Goal: Information Seeking & Learning: Learn about a topic

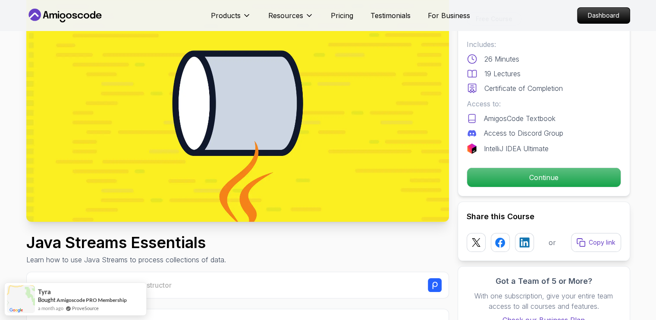
scroll to position [57, 0]
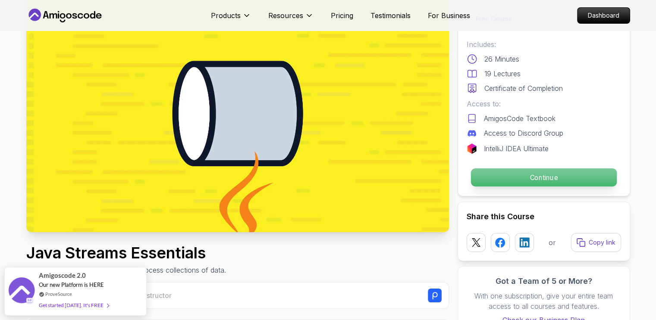
click at [550, 175] on p "Continue" at bounding box center [543, 178] width 146 height 18
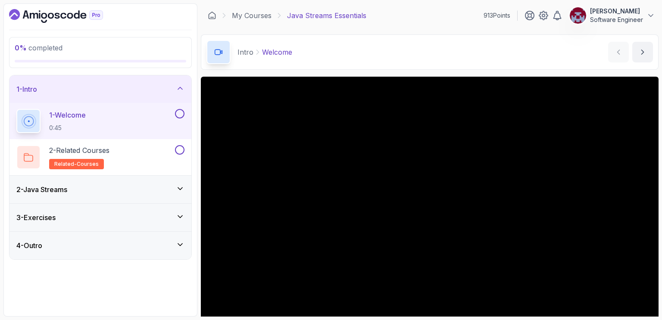
click at [446, 53] on div "Intro Welcome Welcome by [PERSON_NAME]" at bounding box center [430, 51] width 458 height 35
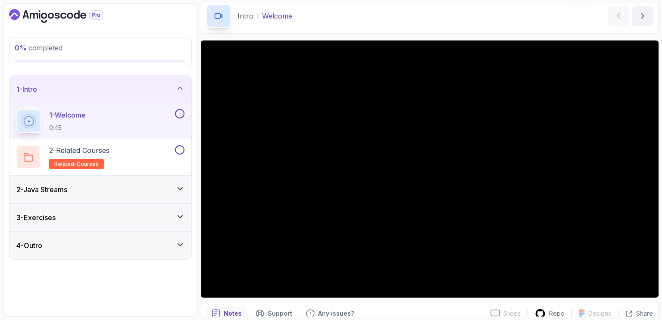
scroll to position [47, 0]
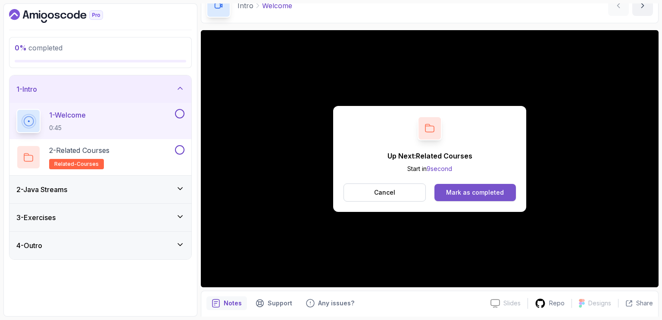
click at [472, 189] on div "Mark as completed" at bounding box center [475, 192] width 58 height 9
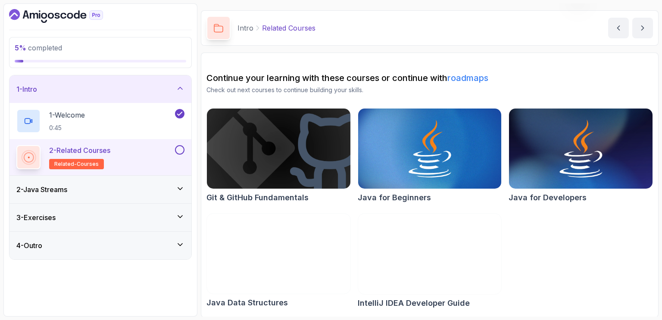
scroll to position [24, 0]
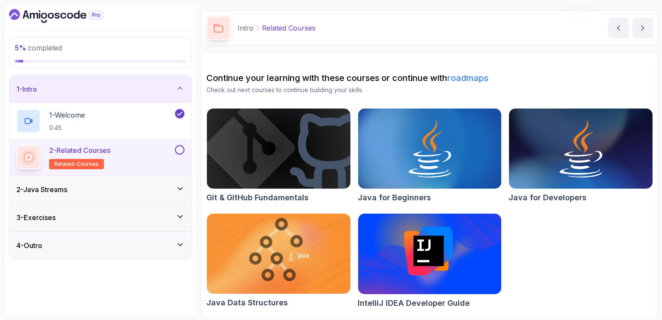
click at [474, 77] on link "roadmaps" at bounding box center [467, 78] width 41 height 10
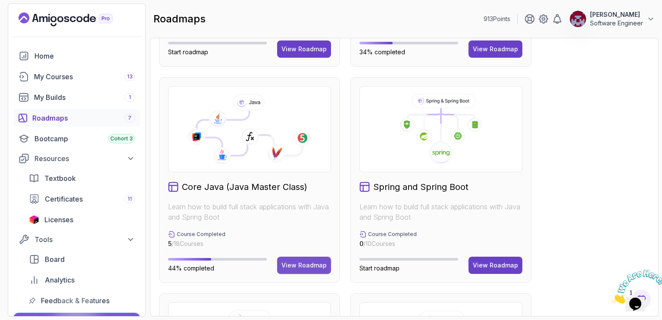
scroll to position [194, 0]
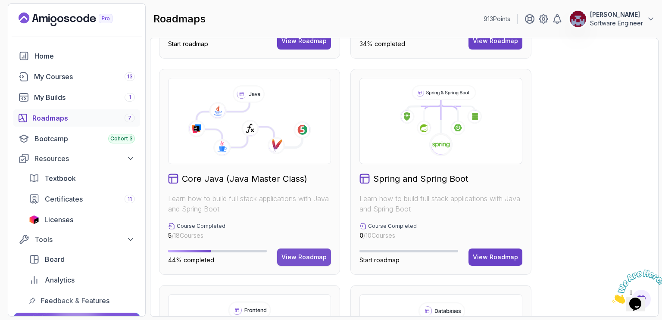
click at [298, 256] on div "View Roadmap" at bounding box center [303, 257] width 45 height 9
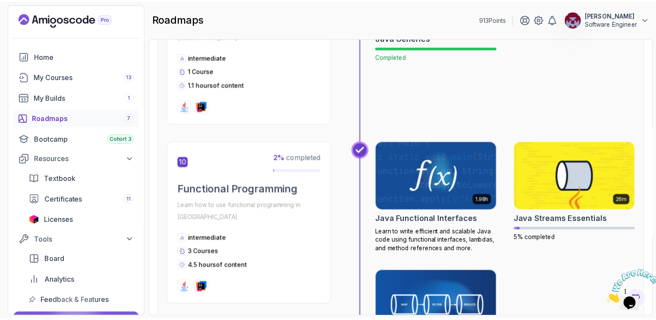
scroll to position [1678, 0]
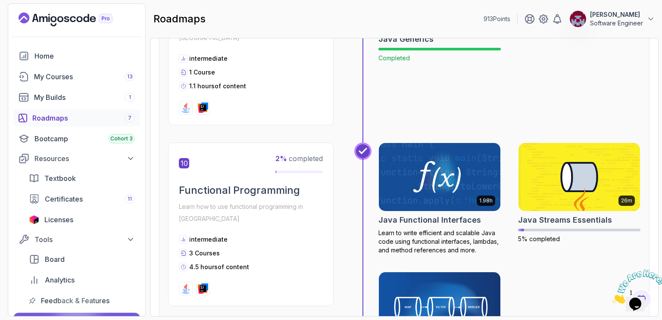
click at [428, 154] on img at bounding box center [440, 177] width 128 height 72
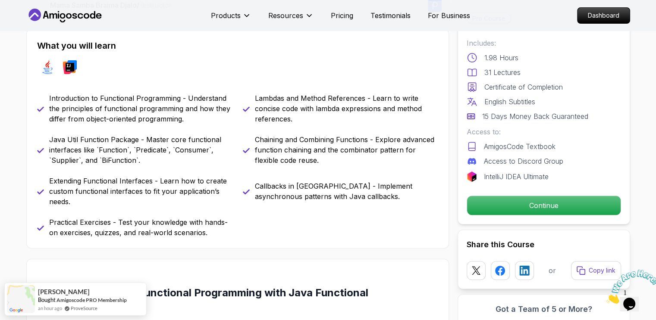
scroll to position [348, 0]
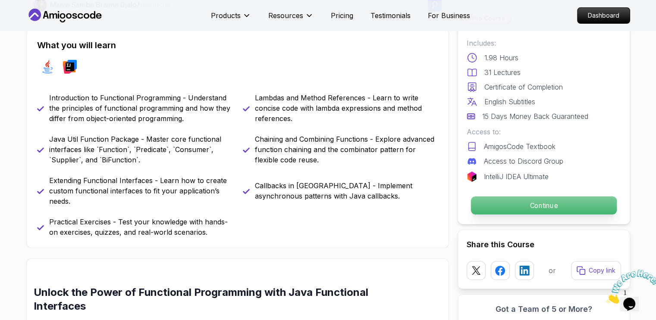
click at [520, 203] on p "Continue" at bounding box center [543, 206] width 146 height 18
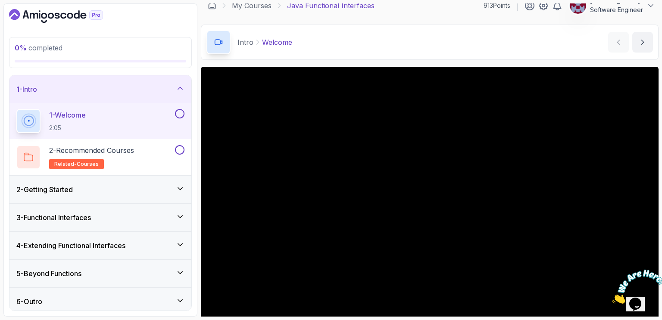
scroll to position [31, 0]
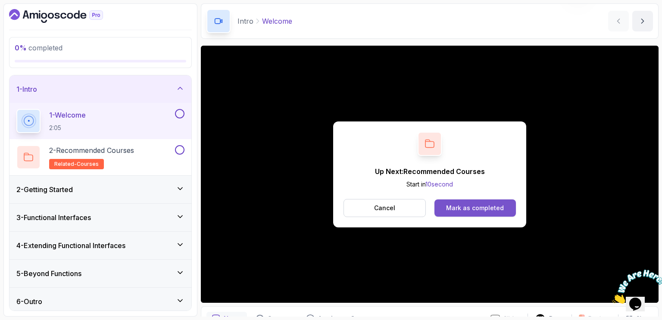
click at [492, 207] on div "Mark as completed" at bounding box center [475, 208] width 58 height 9
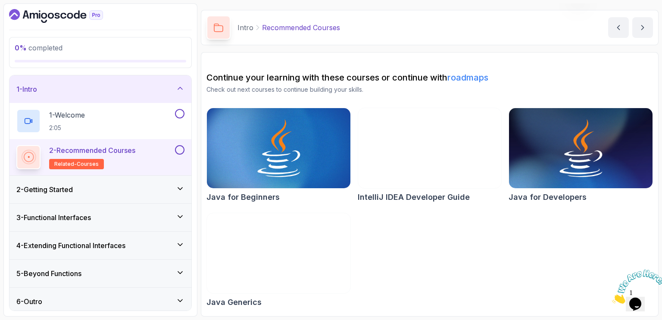
scroll to position [24, 0]
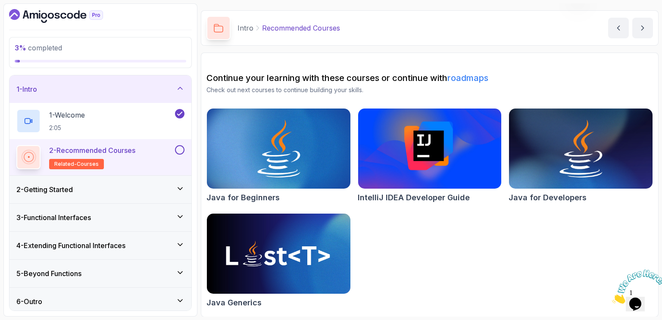
click at [181, 151] on button at bounding box center [179, 149] width 9 height 9
click at [645, 24] on icon "next content" at bounding box center [642, 28] width 9 height 9
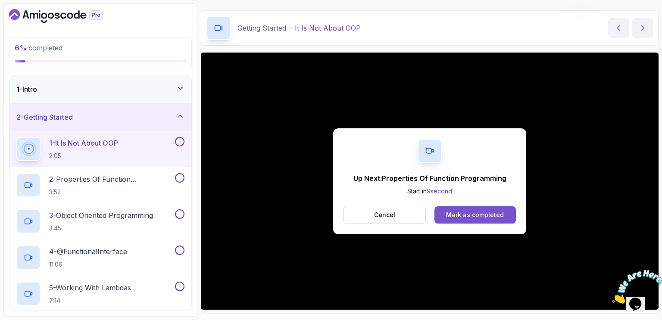
click at [475, 215] on div "Mark as completed" at bounding box center [475, 215] width 58 height 9
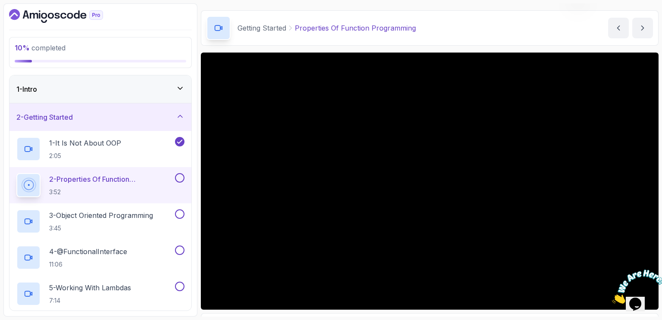
click at [541, 28] on div "Getting Started Properties Of Function Programming Properties Of Function Progr…" at bounding box center [430, 27] width 458 height 35
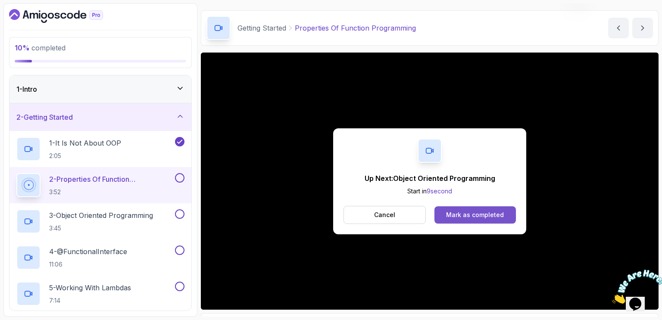
click at [475, 213] on div "Mark as completed" at bounding box center [475, 215] width 58 height 9
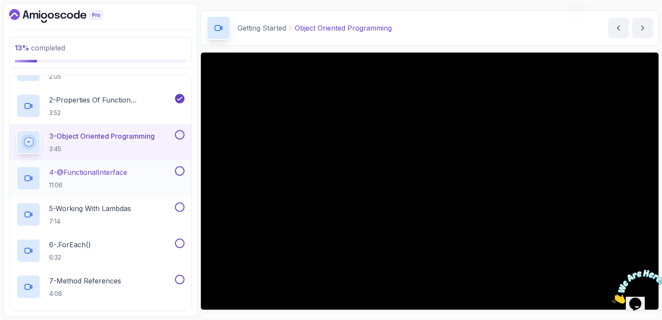
scroll to position [80, 0]
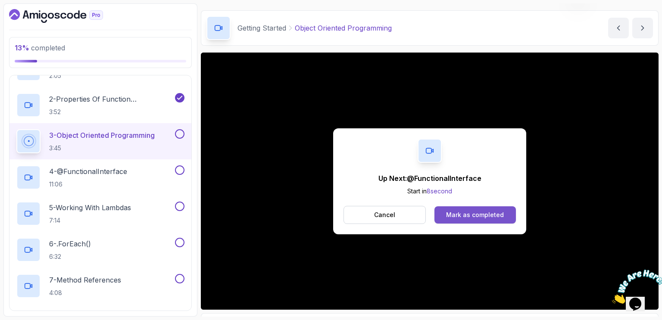
click at [462, 215] on div "Mark as completed" at bounding box center [475, 215] width 58 height 9
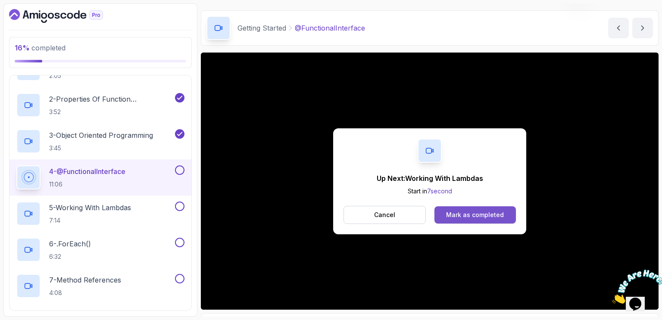
click at [475, 214] on div "Mark as completed" at bounding box center [475, 215] width 58 height 9
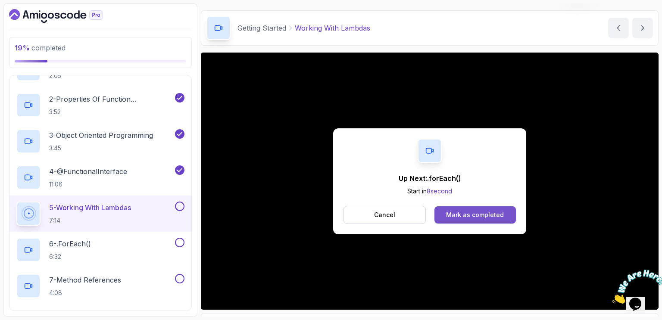
click at [475, 213] on div "Mark as completed" at bounding box center [475, 215] width 58 height 9
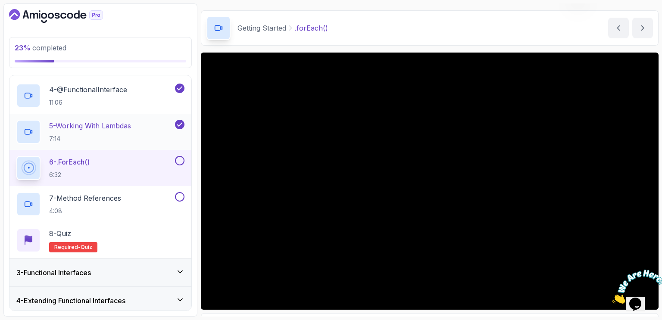
scroll to position [162, 0]
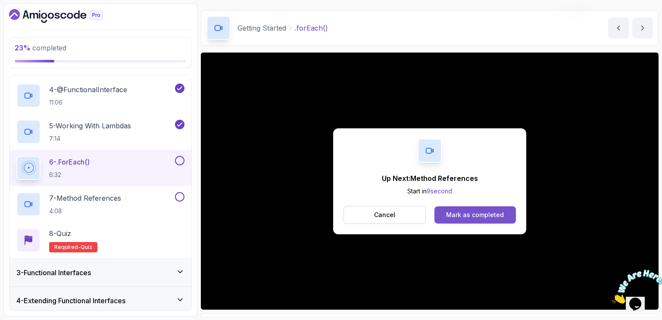
click at [478, 217] on div "Mark as completed" at bounding box center [475, 215] width 58 height 9
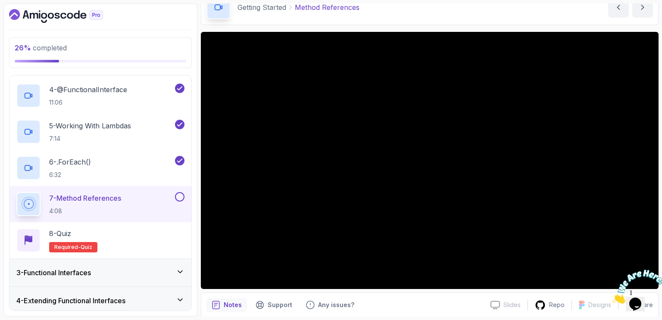
scroll to position [45, 0]
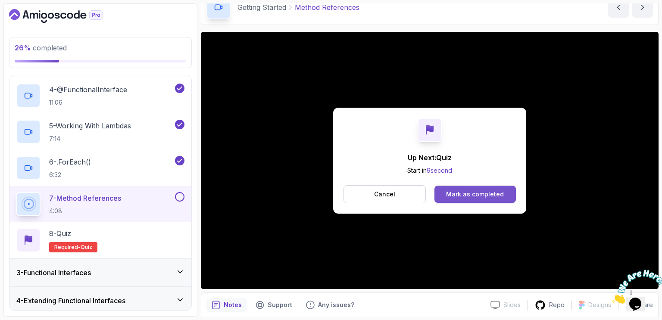
click at [473, 196] on div "Mark as completed" at bounding box center [475, 194] width 58 height 9
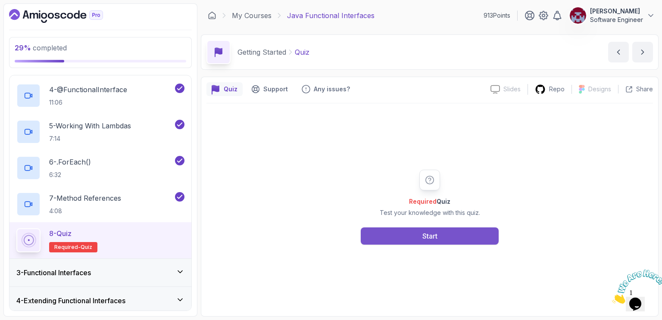
click at [416, 235] on button "Start" at bounding box center [430, 236] width 138 height 17
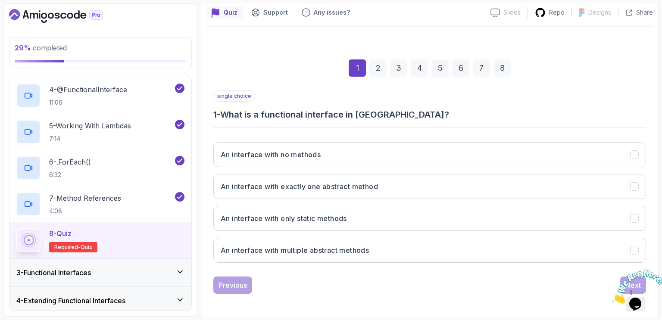
scroll to position [77, 0]
click at [365, 188] on h3 "An interface with exactly one abstract method" at bounding box center [299, 186] width 157 height 10
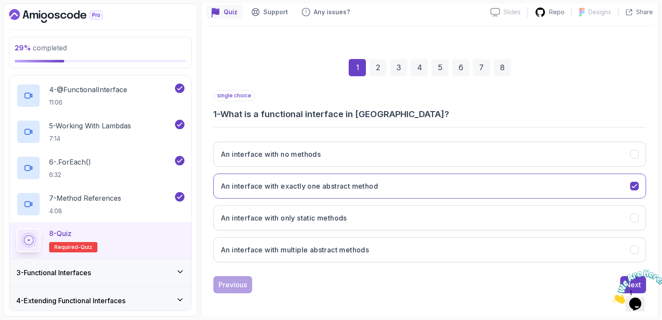
click at [612, 298] on icon "Close" at bounding box center [612, 301] width 0 height 7
click at [629, 280] on div "Next" at bounding box center [633, 285] width 16 height 10
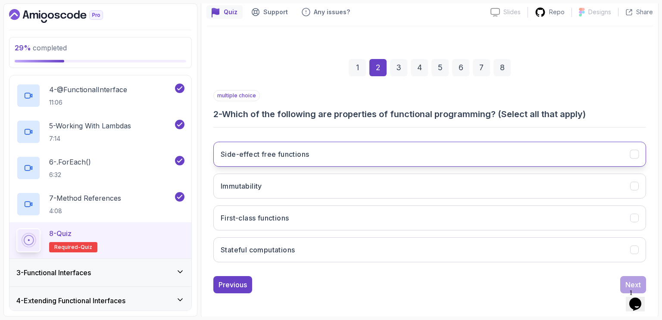
click at [312, 156] on button "Side-effect free functions" at bounding box center [429, 154] width 433 height 25
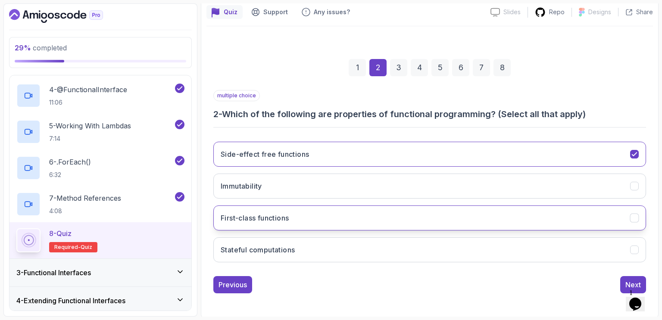
click at [289, 216] on h3 "First-class functions" at bounding box center [255, 218] width 68 height 10
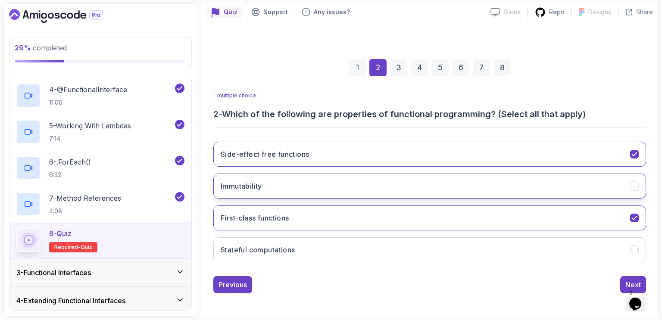
click at [272, 189] on button "Immutability" at bounding box center [429, 186] width 433 height 25
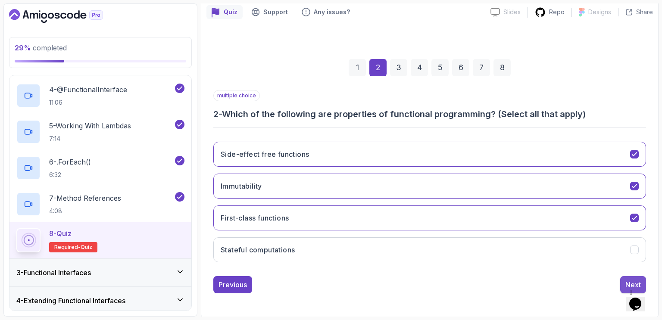
click at [625, 282] on div "Next" at bounding box center [633, 285] width 16 height 10
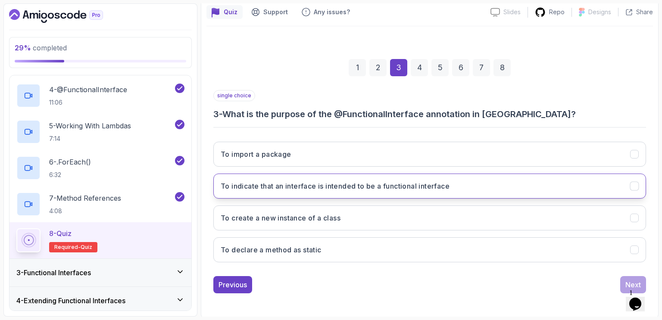
click at [310, 184] on h3 "To indicate that an interface is intended to be a functional interface" at bounding box center [335, 186] width 229 height 10
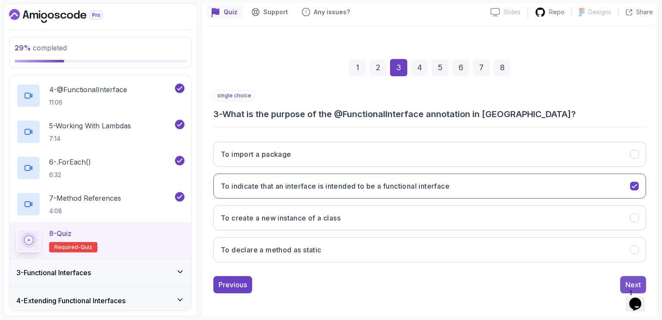
click at [628, 280] on div "Next" at bounding box center [633, 285] width 16 height 10
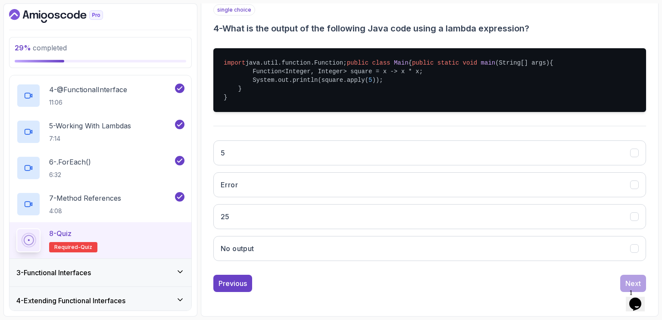
scroll to position [181, 0]
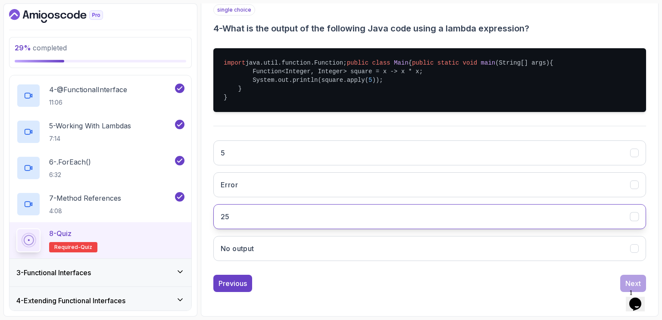
click at [396, 220] on button "25" at bounding box center [429, 216] width 433 height 25
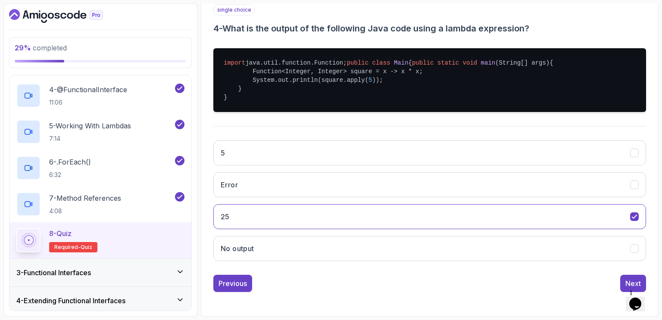
scroll to position [188, 0]
click at [626, 280] on div "Next" at bounding box center [633, 283] width 16 height 10
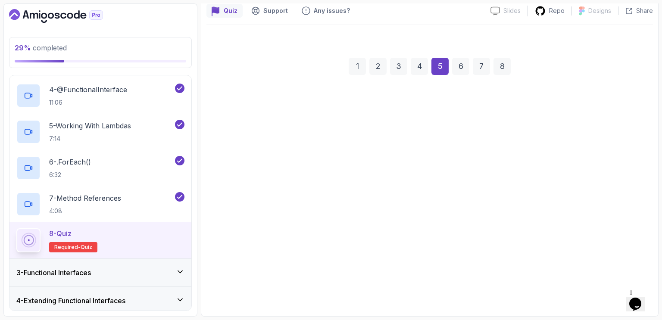
scroll to position [77, 0]
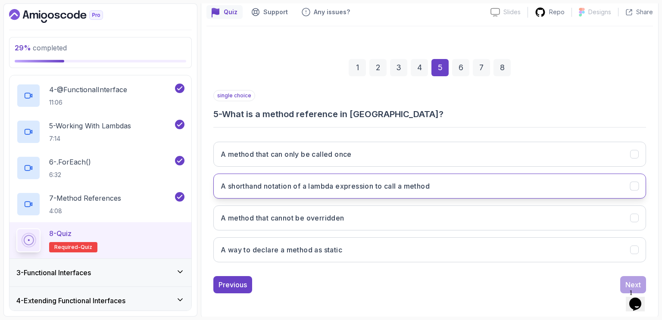
click at [440, 184] on button "A shorthand notation of a lambda expression to call a method" at bounding box center [429, 186] width 433 height 25
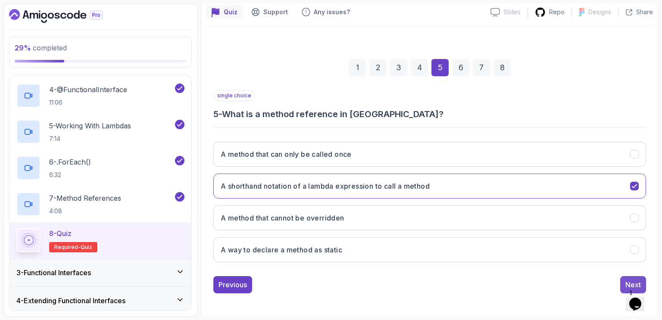
click at [631, 280] on div "Next" at bounding box center [633, 285] width 16 height 10
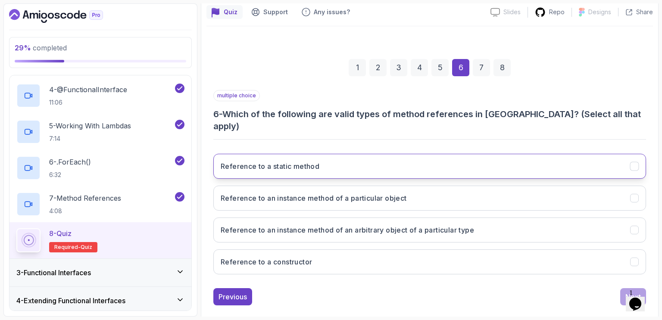
click at [334, 154] on button "Reference to a static method" at bounding box center [429, 166] width 433 height 25
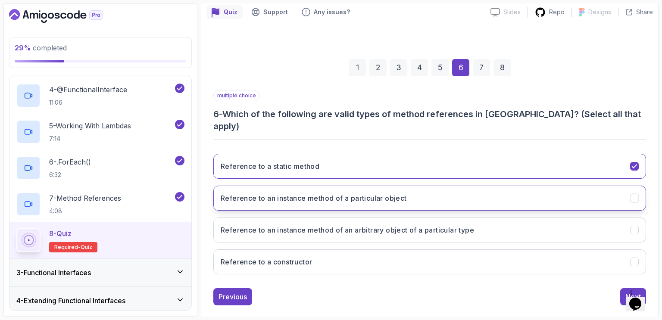
click at [359, 193] on h3 "Reference to an instance method of a particular object" at bounding box center [314, 198] width 186 height 10
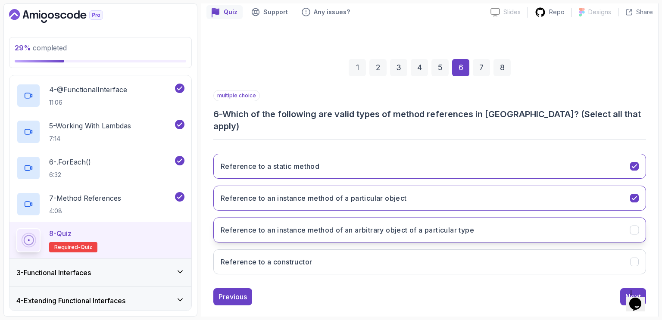
click at [363, 225] on h3 "Reference to an instance method of an arbitrary object of a particular type" at bounding box center [347, 230] width 253 height 10
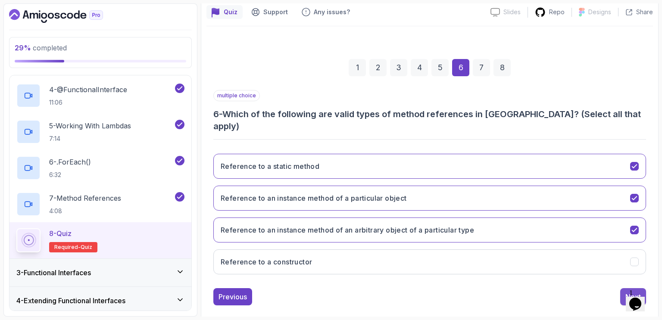
click at [627, 292] on div "Next" at bounding box center [633, 297] width 16 height 10
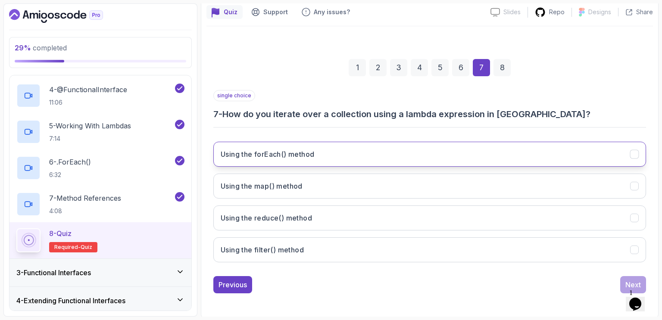
click at [279, 154] on h3 "Using the forEach() method" at bounding box center [268, 154] width 94 height 10
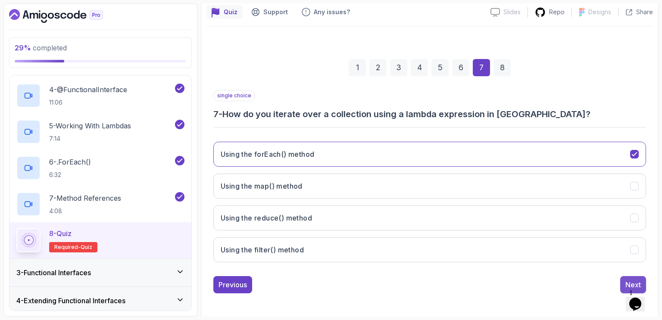
click at [631, 280] on div "Next" at bounding box center [633, 285] width 16 height 10
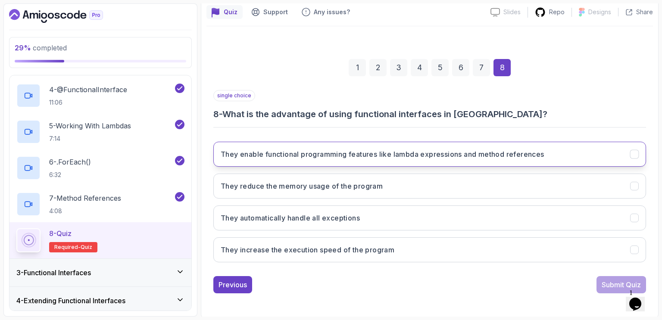
click at [434, 158] on h3 "They enable functional programming features like lambda expressions and method …" at bounding box center [383, 154] width 324 height 10
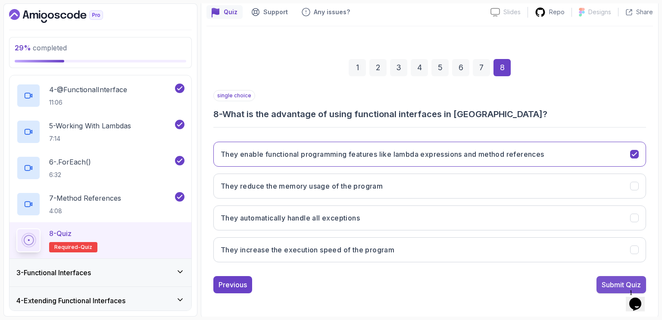
click at [607, 282] on div "Submit Quiz" at bounding box center [621, 285] width 39 height 10
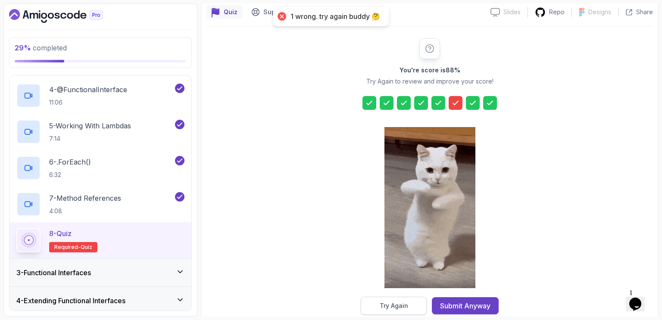
click at [394, 306] on div "Try Again" at bounding box center [394, 306] width 28 height 9
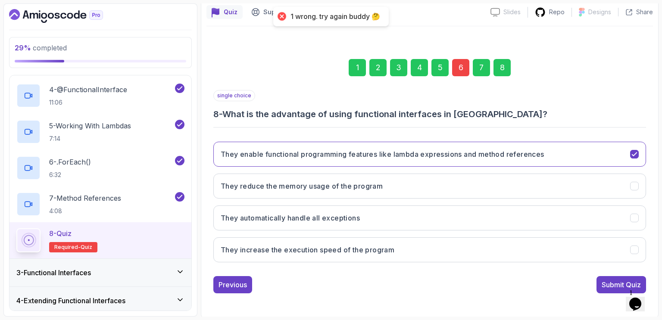
click at [462, 72] on div "6" at bounding box center [460, 67] width 17 height 17
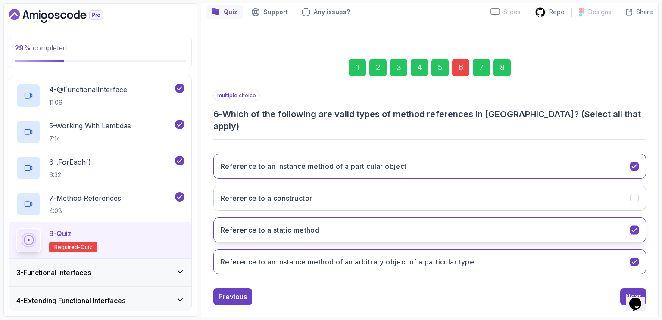
click at [632, 226] on icon "Reference to a static method" at bounding box center [635, 230] width 8 height 8
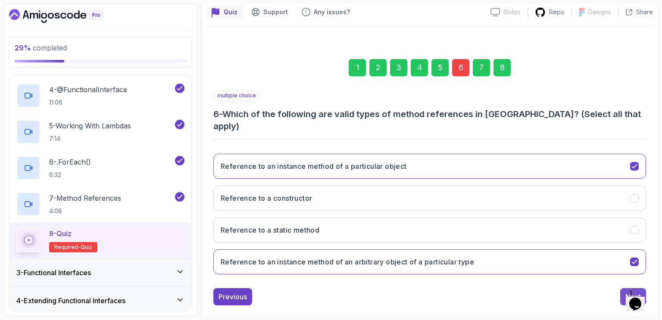
click at [629, 292] on div "Next" at bounding box center [633, 297] width 16 height 10
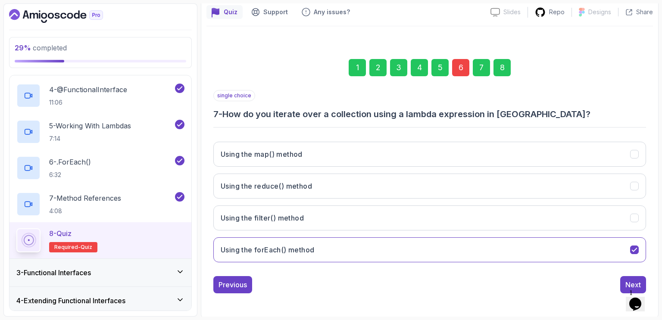
click at [500, 68] on div "8" at bounding box center [502, 67] width 17 height 17
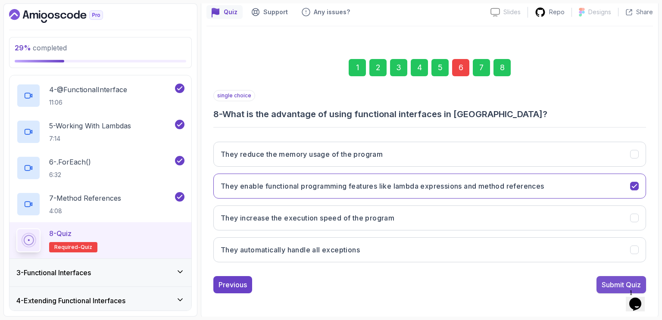
click at [605, 281] on div "Submit Quiz" at bounding box center [621, 285] width 39 height 10
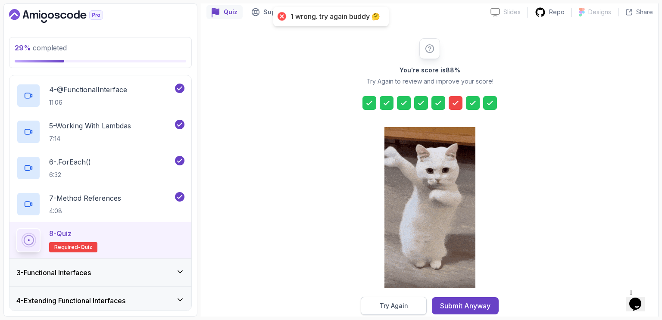
click at [395, 303] on div "Try Again" at bounding box center [394, 306] width 28 height 9
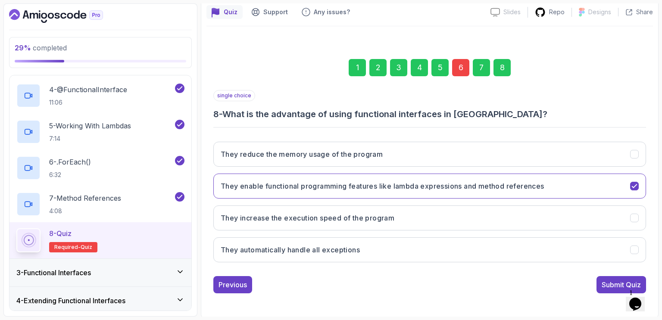
click at [460, 67] on div "6" at bounding box center [460, 67] width 17 height 17
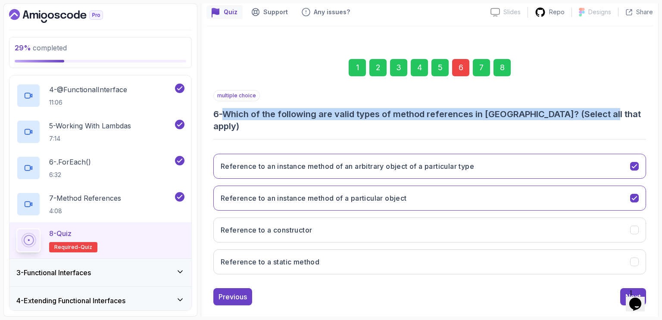
drag, startPoint x: 228, startPoint y: 109, endPoint x: 603, endPoint y: 105, distance: 375.5
click at [603, 105] on div "multiple choice 6 - Which of the following are valid types of method references…" at bounding box center [429, 111] width 433 height 42
copy h3 "Which of the following are valid types of method references in Java? (Select al…"
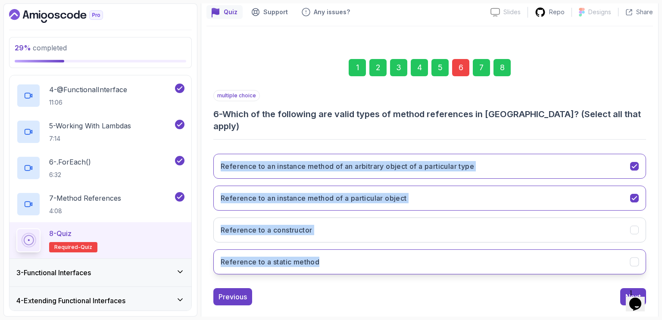
drag, startPoint x: 221, startPoint y: 138, endPoint x: 322, endPoint y: 247, distance: 148.8
click at [322, 246] on div "Reference to an instance method of an arbitrary object of a particular type Ref…" at bounding box center [429, 214] width 433 height 134
copy div "Reference to an instance method of an arbitrary object of a particular type Ref…"
